Goal: Find specific page/section: Find specific page/section

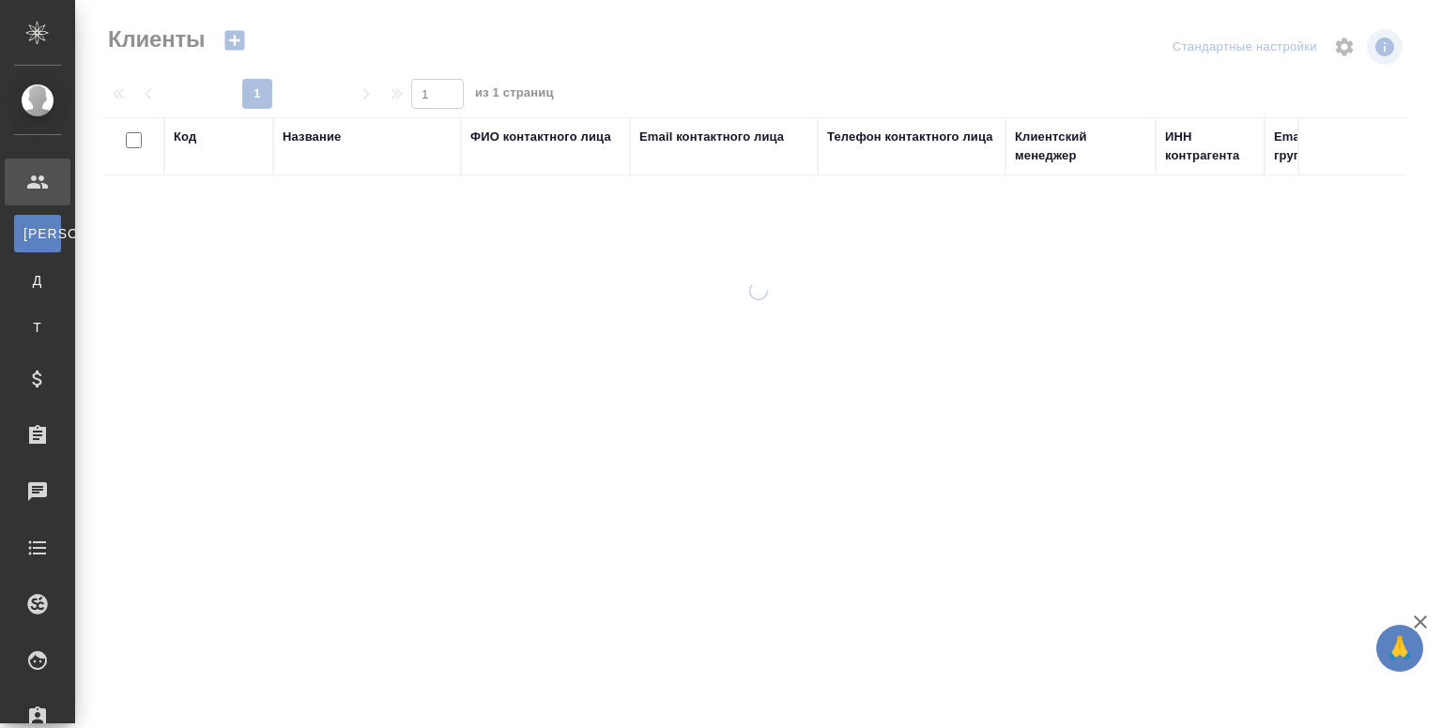
select select "RU"
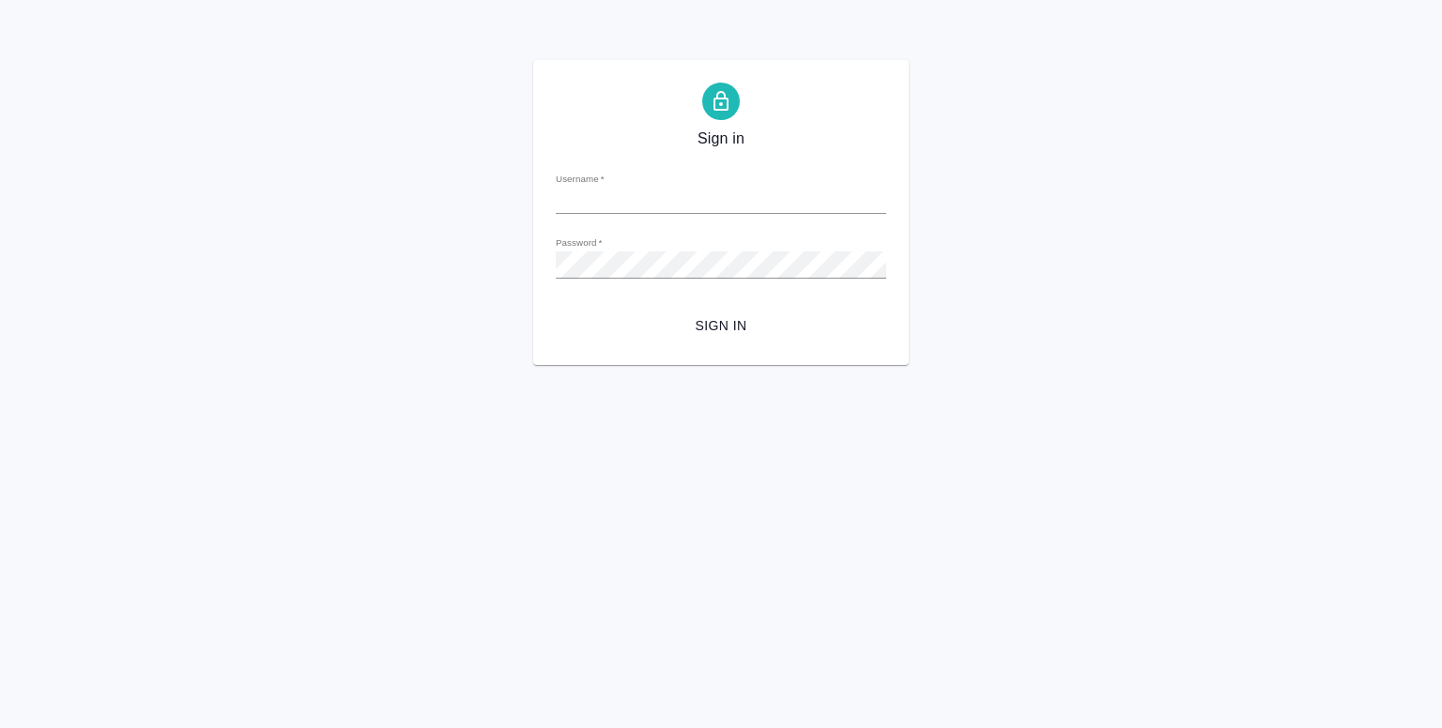
type input "y.shentsov@awatera.com"
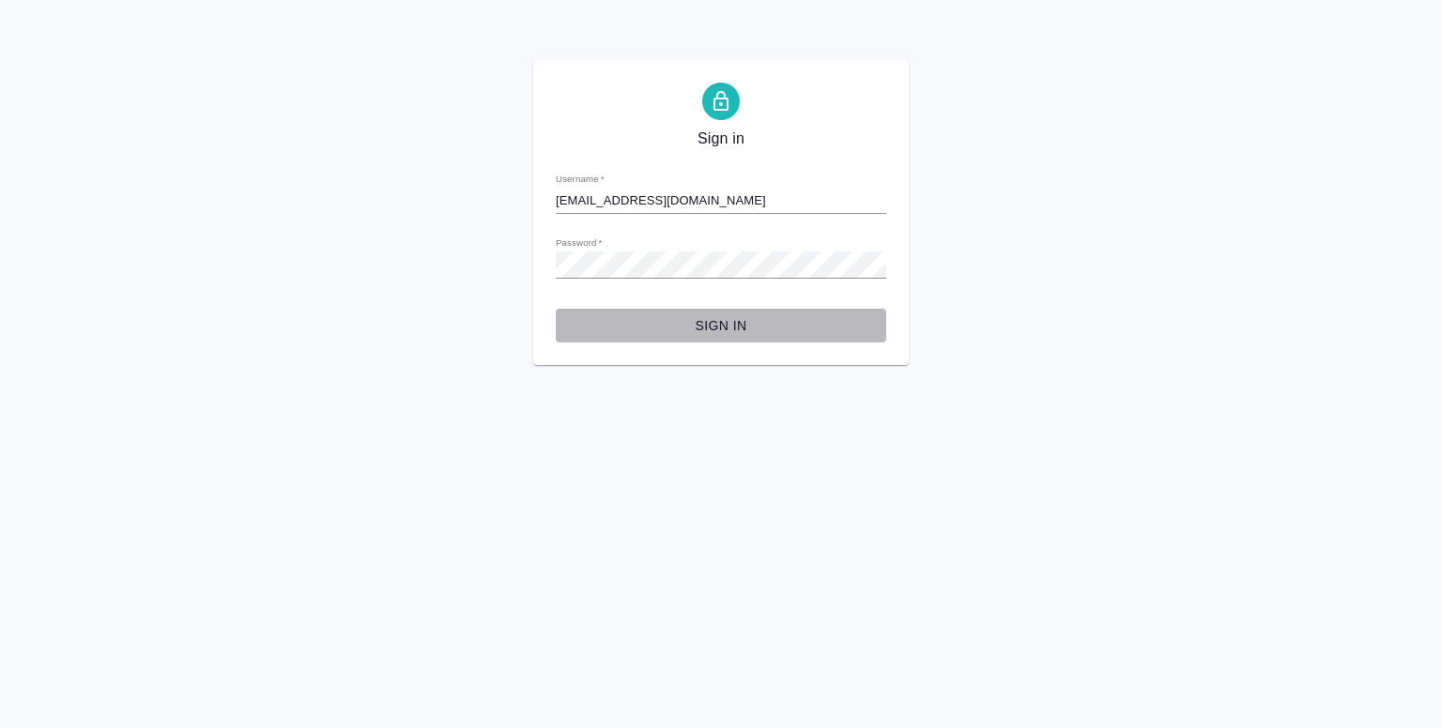
click at [710, 311] on button "Sign in" at bounding box center [721, 326] width 330 height 35
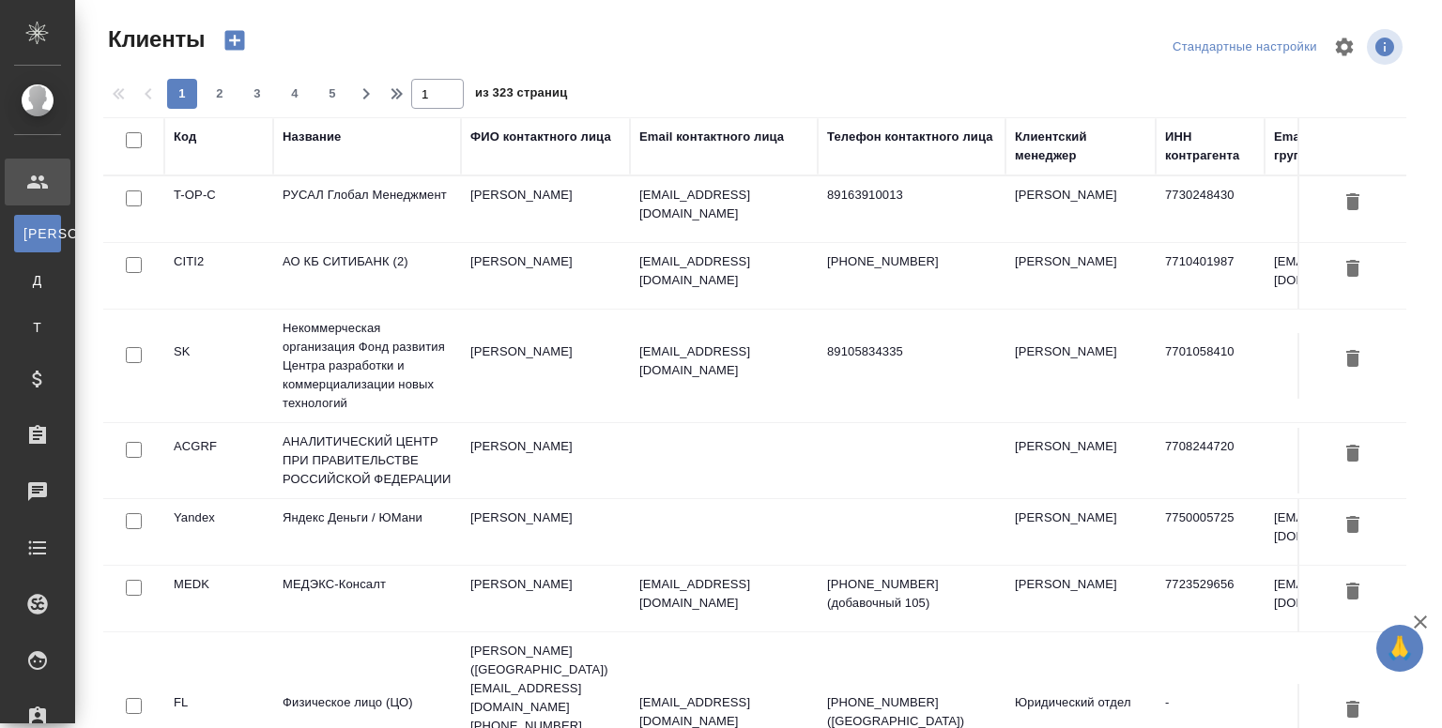
select select "RU"
click at [387, 217] on td "РУСАЛ Глобал Менеджмент" at bounding box center [367, 209] width 188 height 66
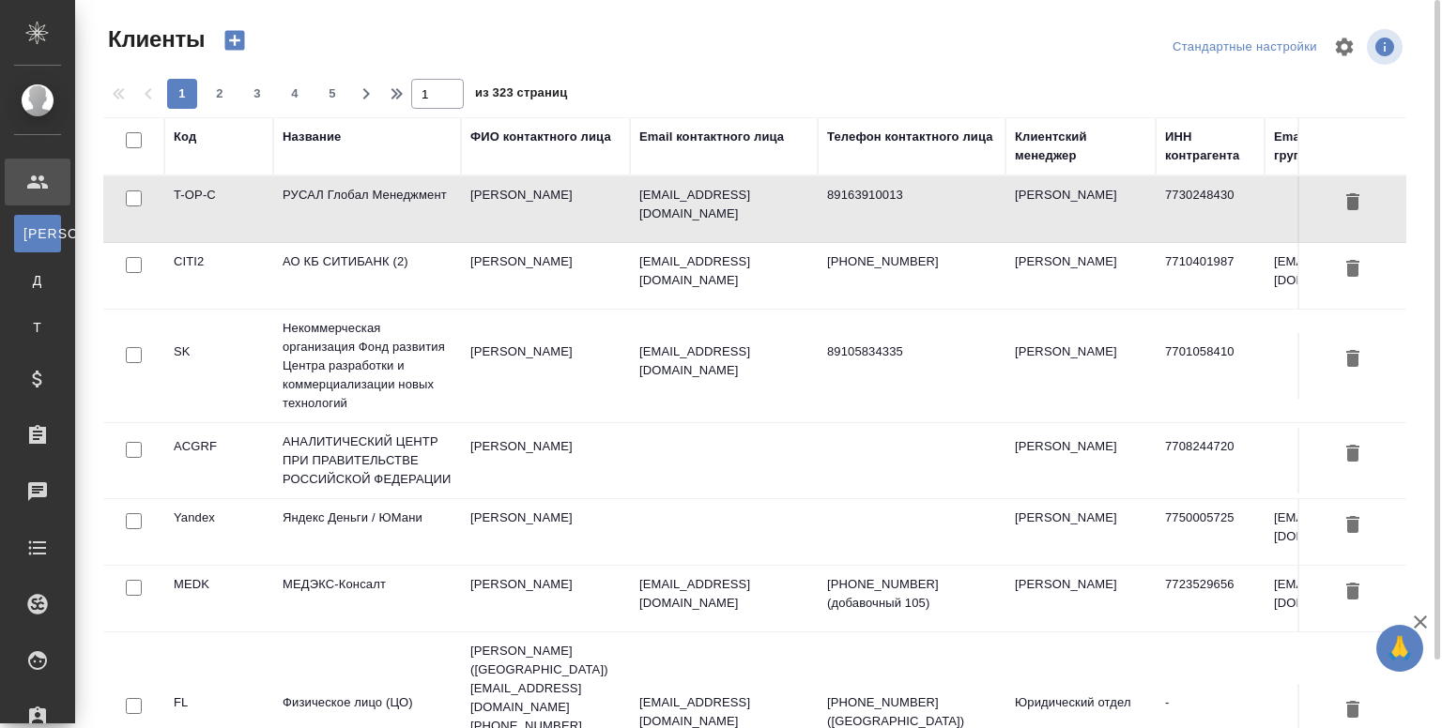
click at [387, 217] on td "РУСАЛ Глобал Менеджмент" at bounding box center [367, 209] width 188 height 66
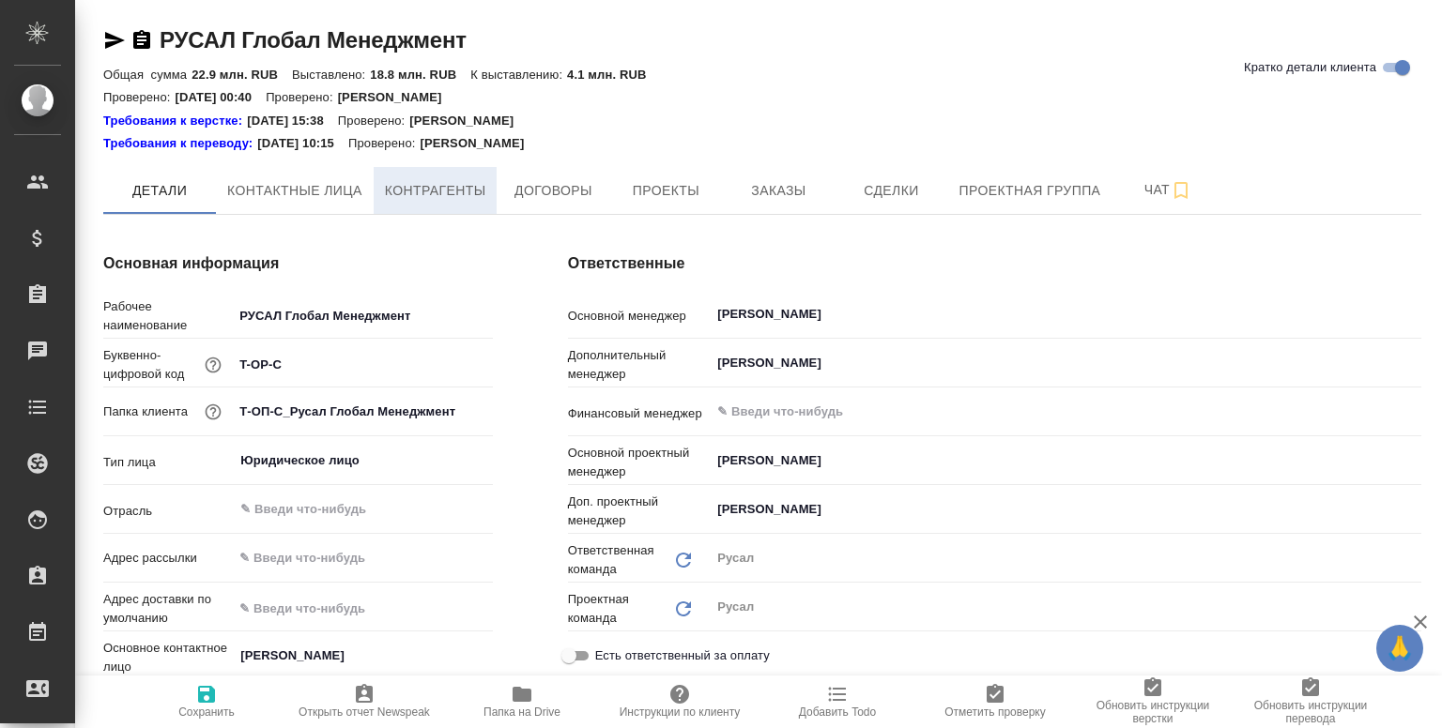
type textarea "x"
click at [437, 200] on span "Контрагенты" at bounding box center [435, 190] width 101 height 23
type textarea "x"
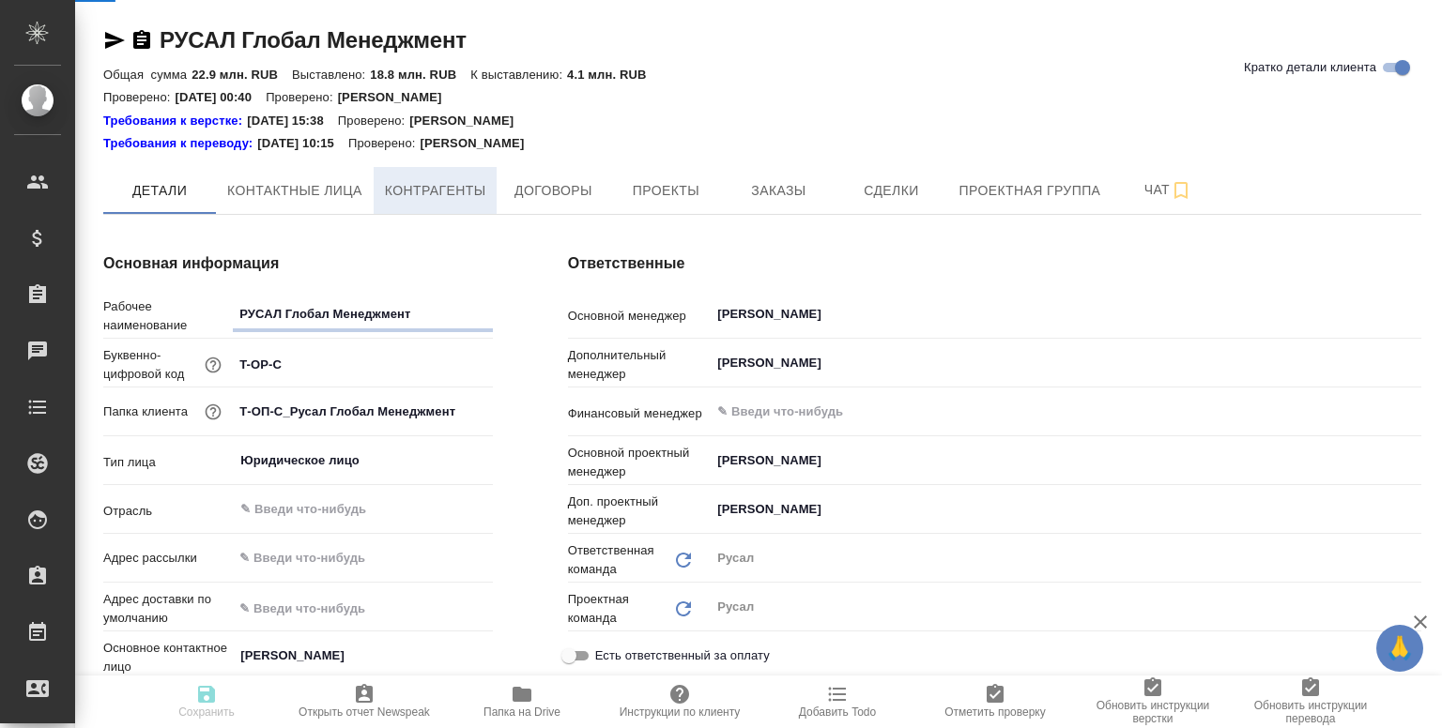
type textarea "x"
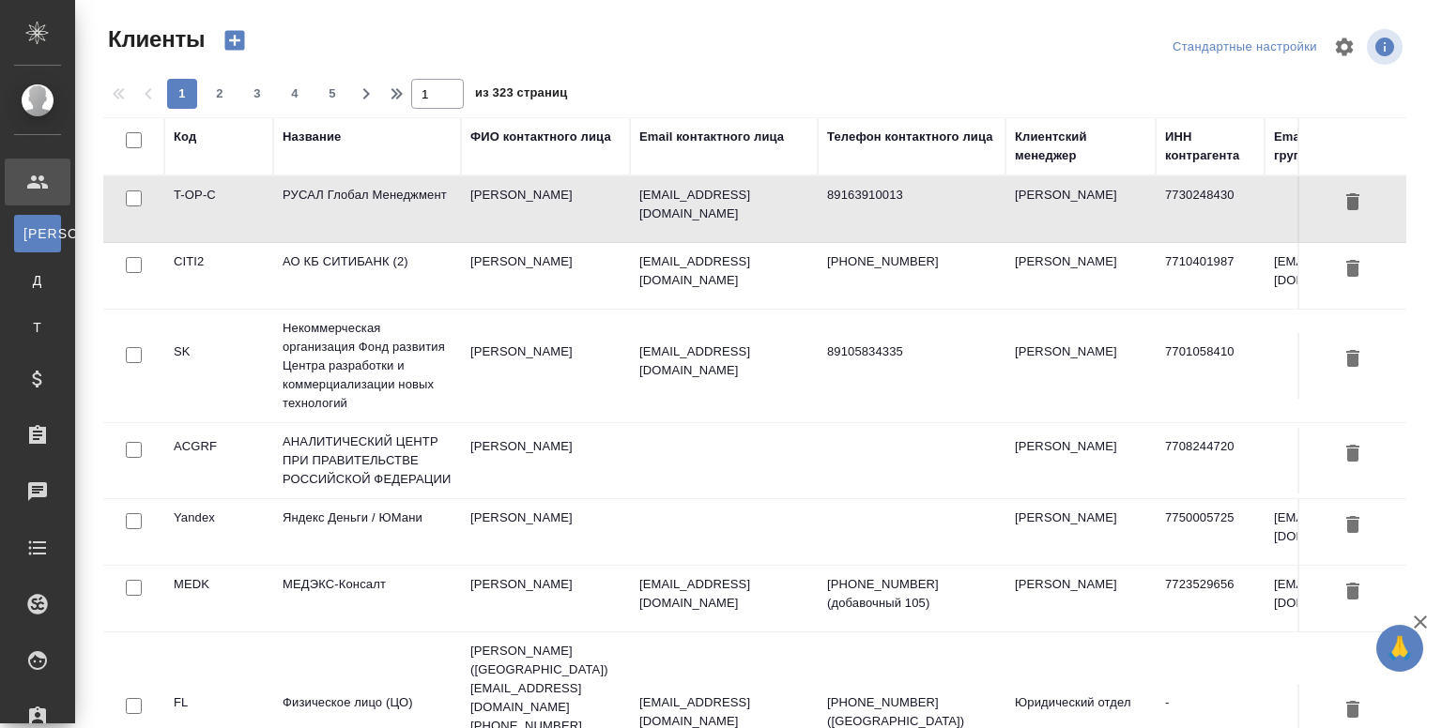
select select "RU"
